Goal: Task Accomplishment & Management: Complete application form

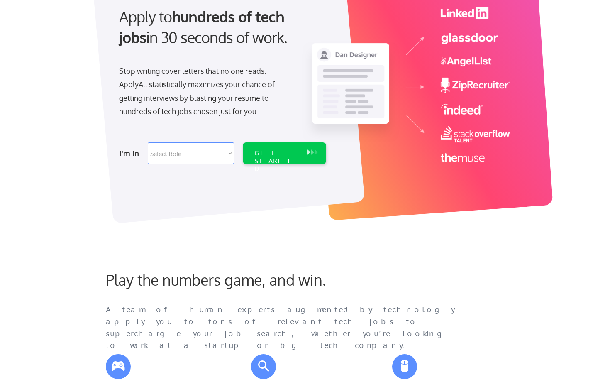
scroll to position [120, 0]
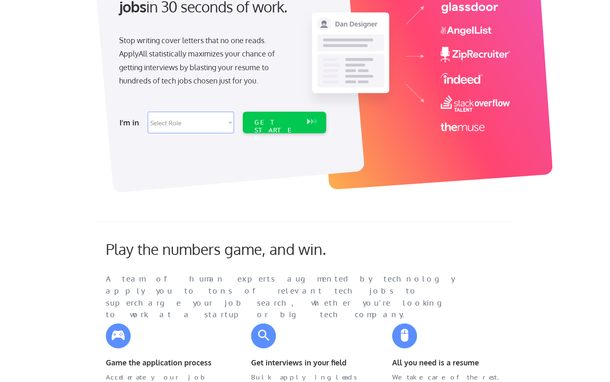
click at [175, 127] on select "Select Role Software Engineering Product Management Customer Success Sales UI/U…" at bounding box center [191, 123] width 86 height 22
select select ""sales""
click at [262, 125] on div "GET STARTED" at bounding box center [276, 130] width 44 height 24
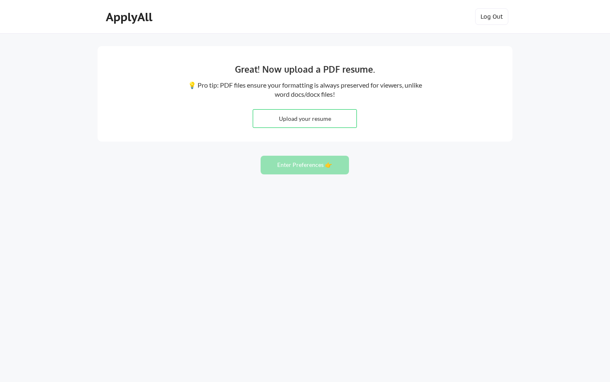
click at [454, 125] on div "Great! Now upload a PDF resume. 💡 Pro tip: PDF files ensure your formatting is …" at bounding box center [305, 93] width 415 height 95
click at [502, 129] on div "Great! Now upload a PDF resume. 💡 Pro tip: PDF files ensure your formatting is …" at bounding box center [305, 93] width 415 height 95
